Goal: Task Accomplishment & Management: Manage account settings

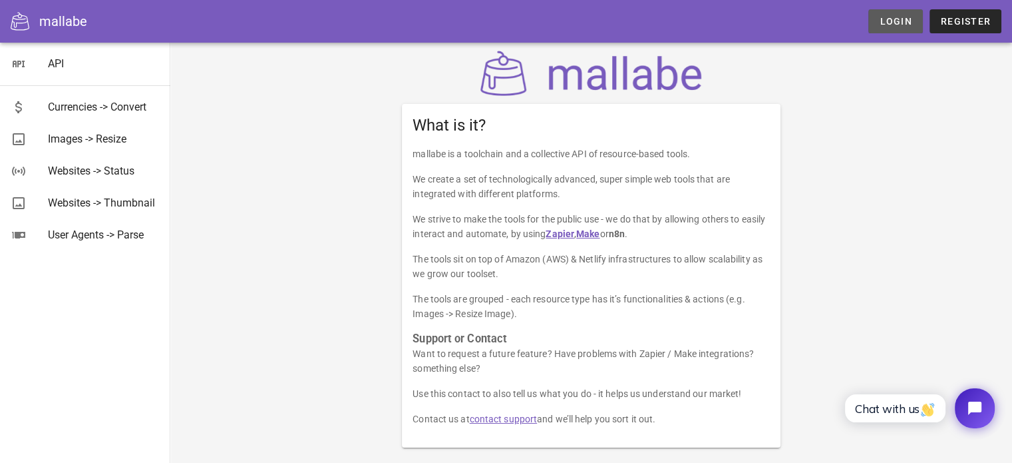
click at [900, 16] on span "Login" at bounding box center [895, 21] width 33 height 11
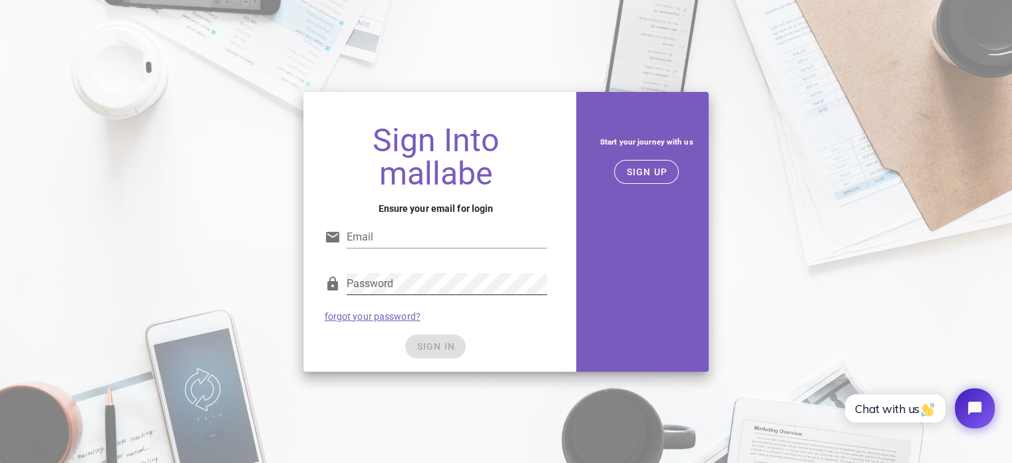
click at [377, 280] on div "Password" at bounding box center [447, 283] width 201 height 21
type input "gammastores2021@gmail.com"
click at [438, 335] on button "SIGN IN" at bounding box center [435, 346] width 61 height 24
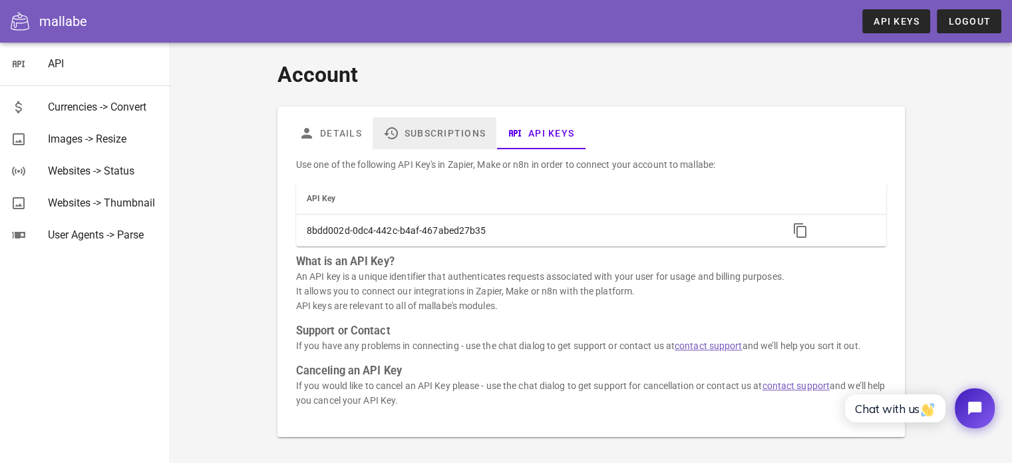
click at [443, 135] on link "Subscriptions" at bounding box center [435, 133] width 124 height 32
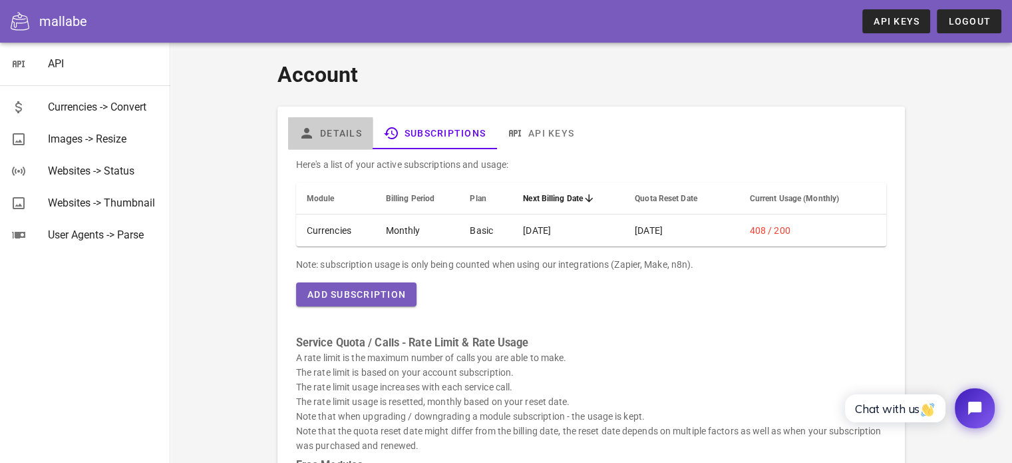
click at [328, 134] on link "Details" at bounding box center [330, 133] width 85 height 32
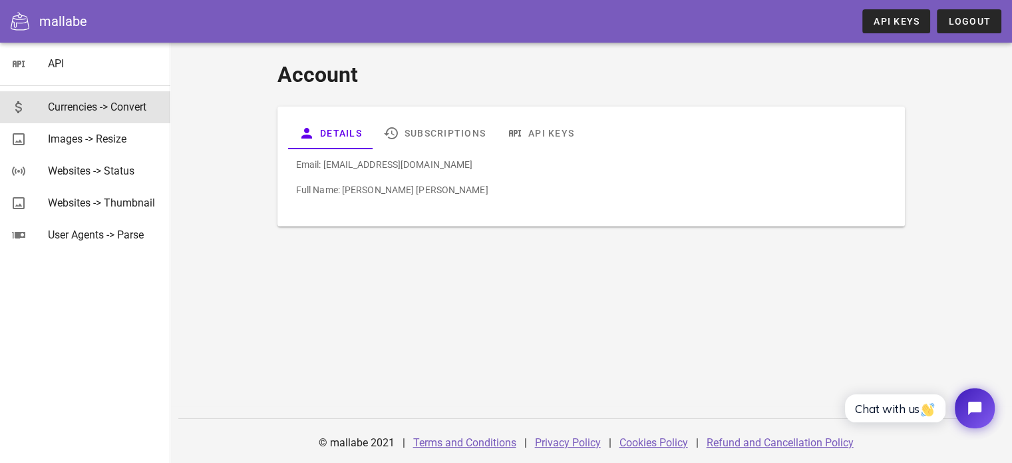
click at [116, 109] on div "Currencies -> Convert" at bounding box center [104, 106] width 112 height 13
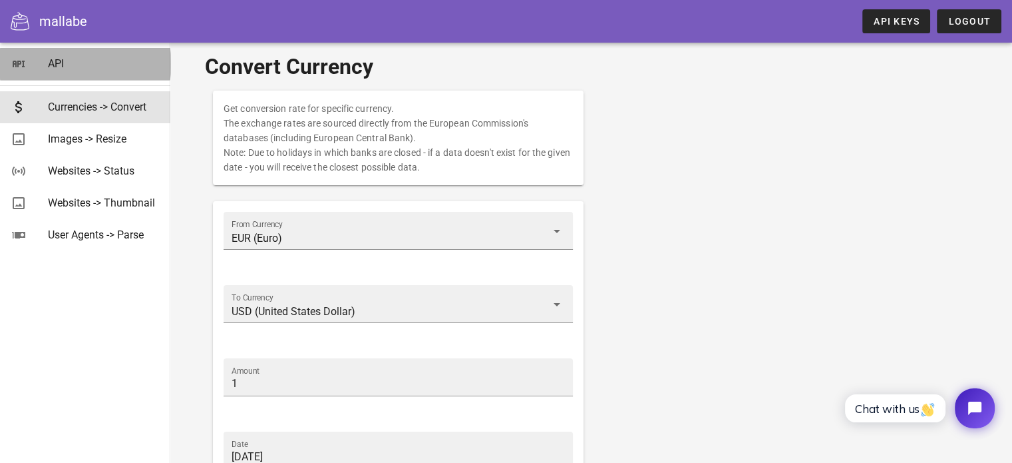
click at [58, 57] on div "API" at bounding box center [104, 63] width 112 height 29
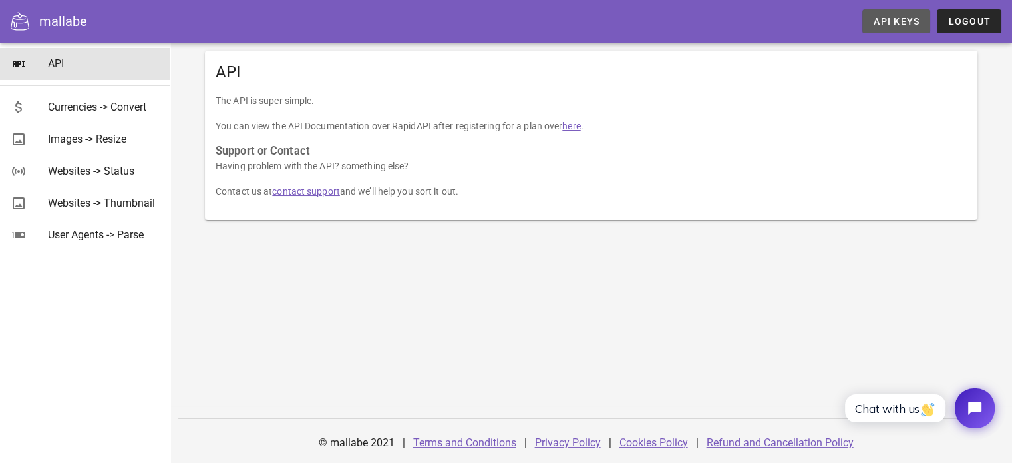
click at [901, 24] on span "API Keys" at bounding box center [896, 21] width 47 height 11
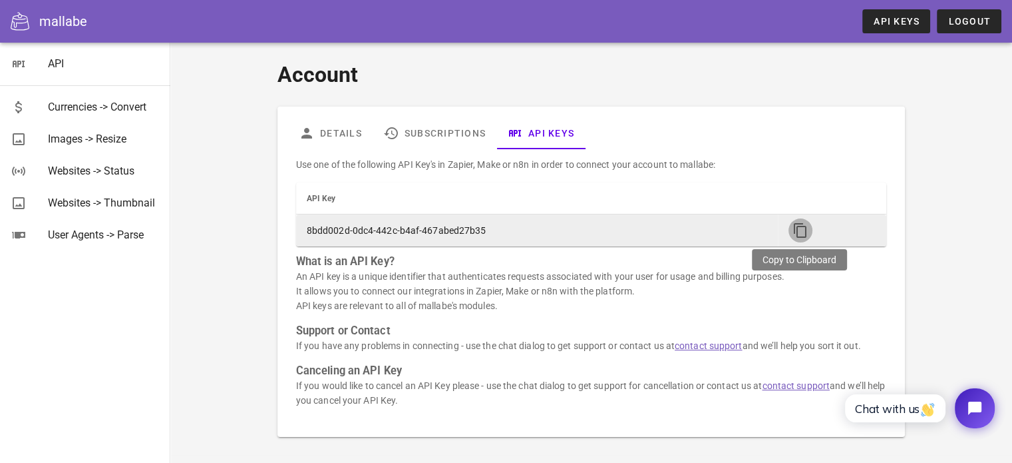
click at [804, 227] on icon "button" at bounding box center [801, 230] width 16 height 16
click at [801, 231] on icon "button" at bounding box center [801, 230] width 16 height 16
